Goal: Transaction & Acquisition: Purchase product/service

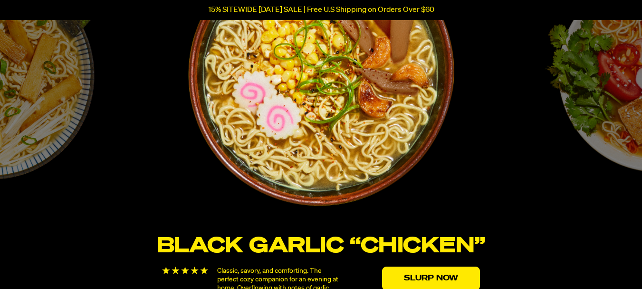
scroll to position [1759, 0]
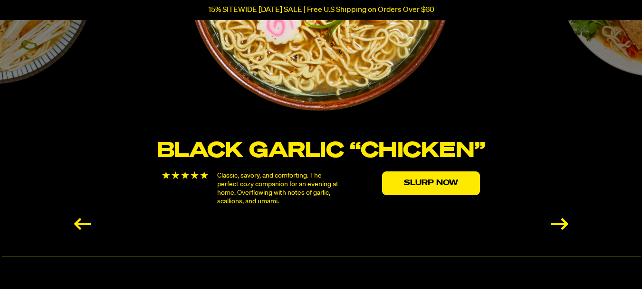
click at [565, 226] on div "Next slide" at bounding box center [559, 224] width 17 height 12
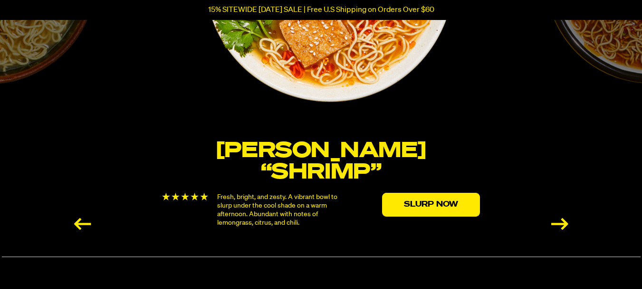
click at [565, 226] on div "Next slide" at bounding box center [559, 224] width 17 height 12
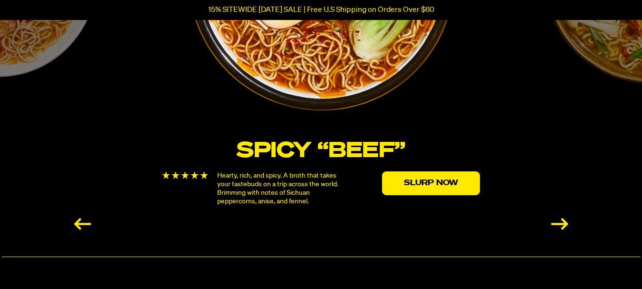
click at [558, 222] on div "Next slide" at bounding box center [559, 224] width 17 height 12
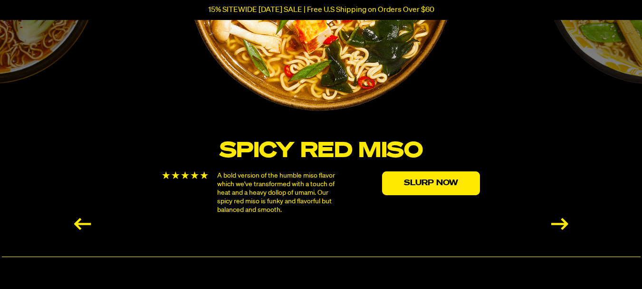
click at [558, 222] on div "Next slide" at bounding box center [559, 224] width 17 height 12
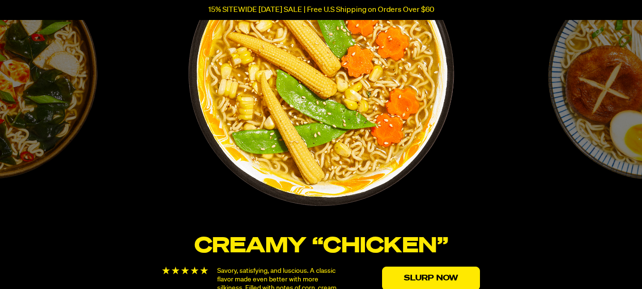
scroll to position [1711, 0]
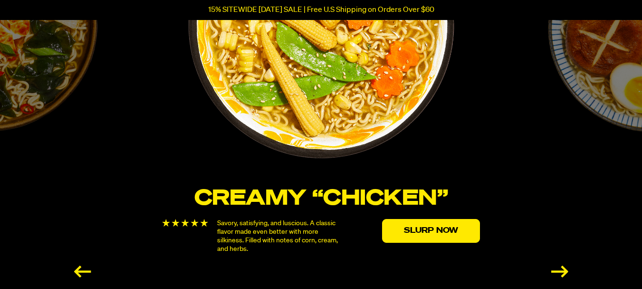
click at [565, 271] on div "Next slide" at bounding box center [559, 271] width 17 height 12
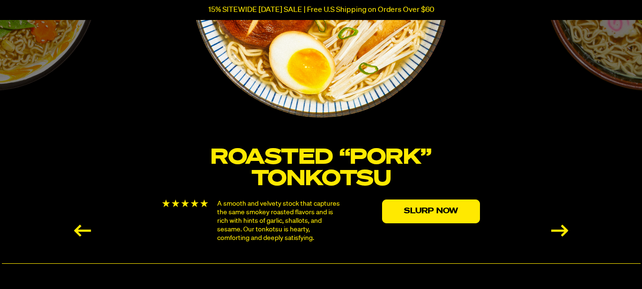
scroll to position [1759, 0]
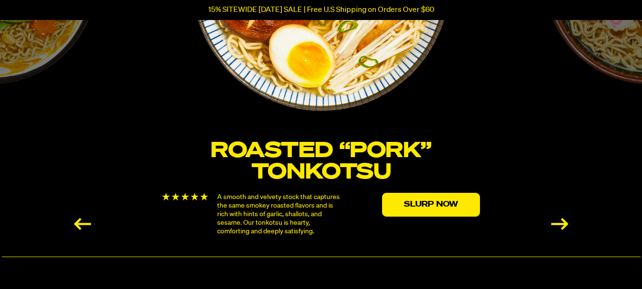
click at [557, 223] on div "Next slide" at bounding box center [559, 224] width 17 height 12
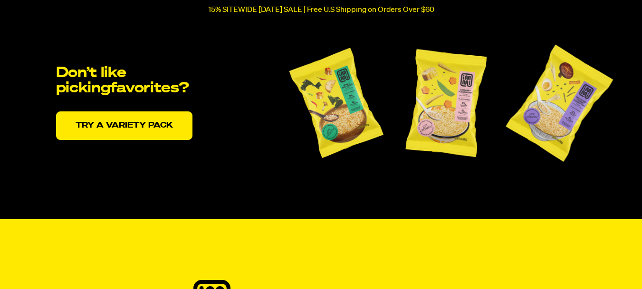
scroll to position [2044, 0]
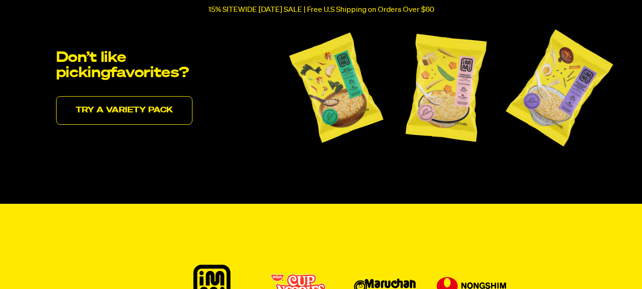
click at [154, 108] on link "Try a variety pack" at bounding box center [124, 110] width 136 height 29
